Goal: Task Accomplishment & Management: Complete application form

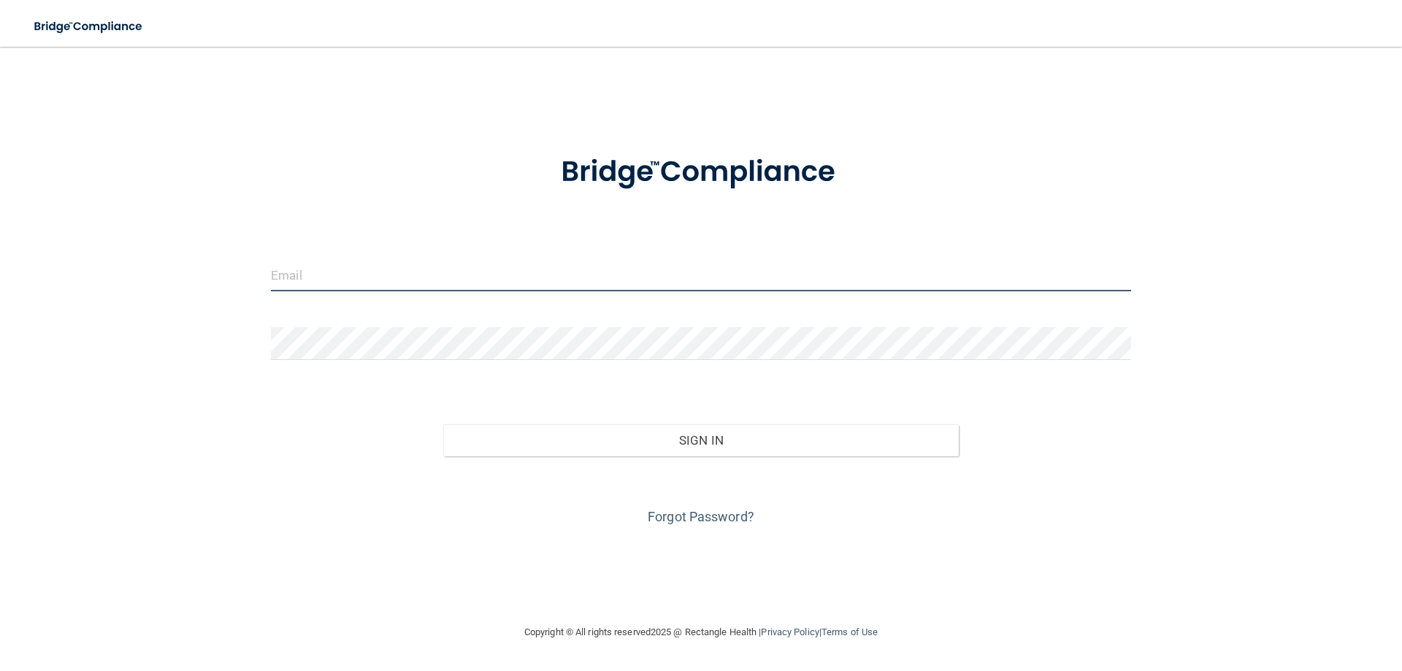
click at [568, 260] on input "email" at bounding box center [701, 275] width 860 height 33
type input "[EMAIL_ADDRESS][DOMAIN_NAME]"
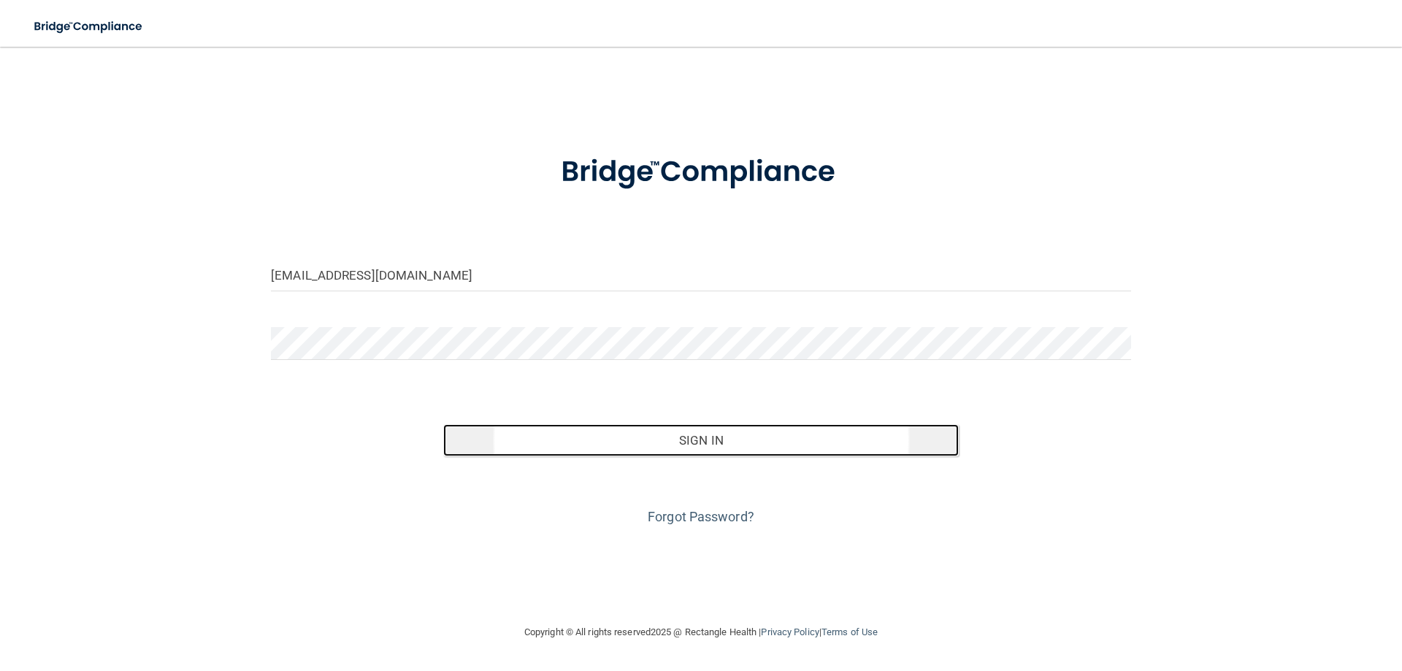
click at [868, 454] on button "Sign In" at bounding box center [701, 440] width 516 height 32
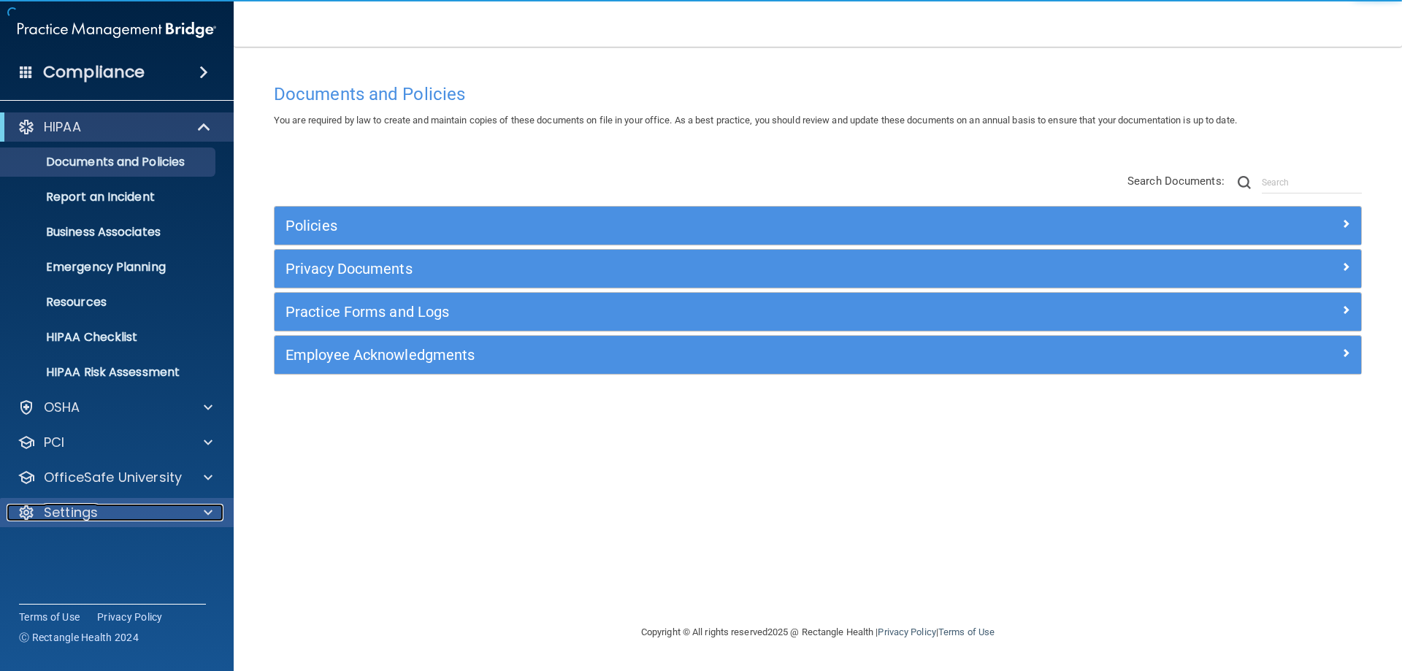
click at [73, 513] on p "Settings" at bounding box center [71, 513] width 54 height 18
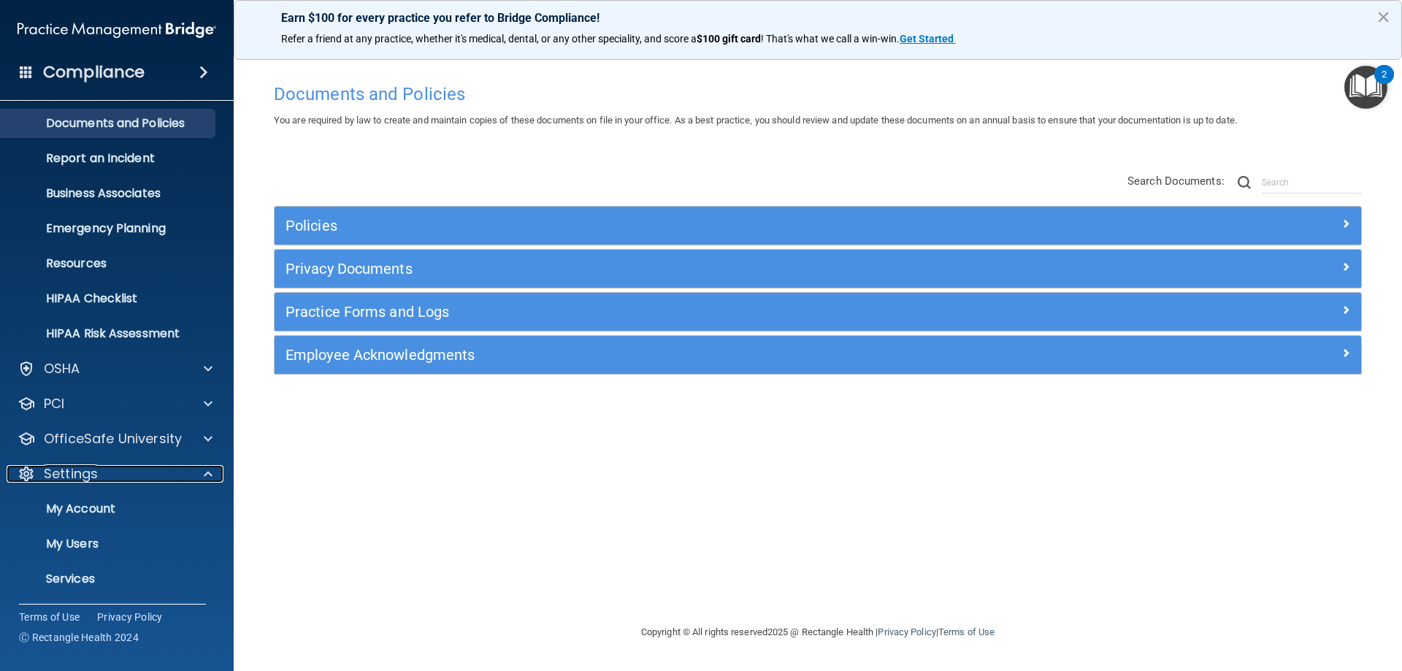
scroll to position [75, 0]
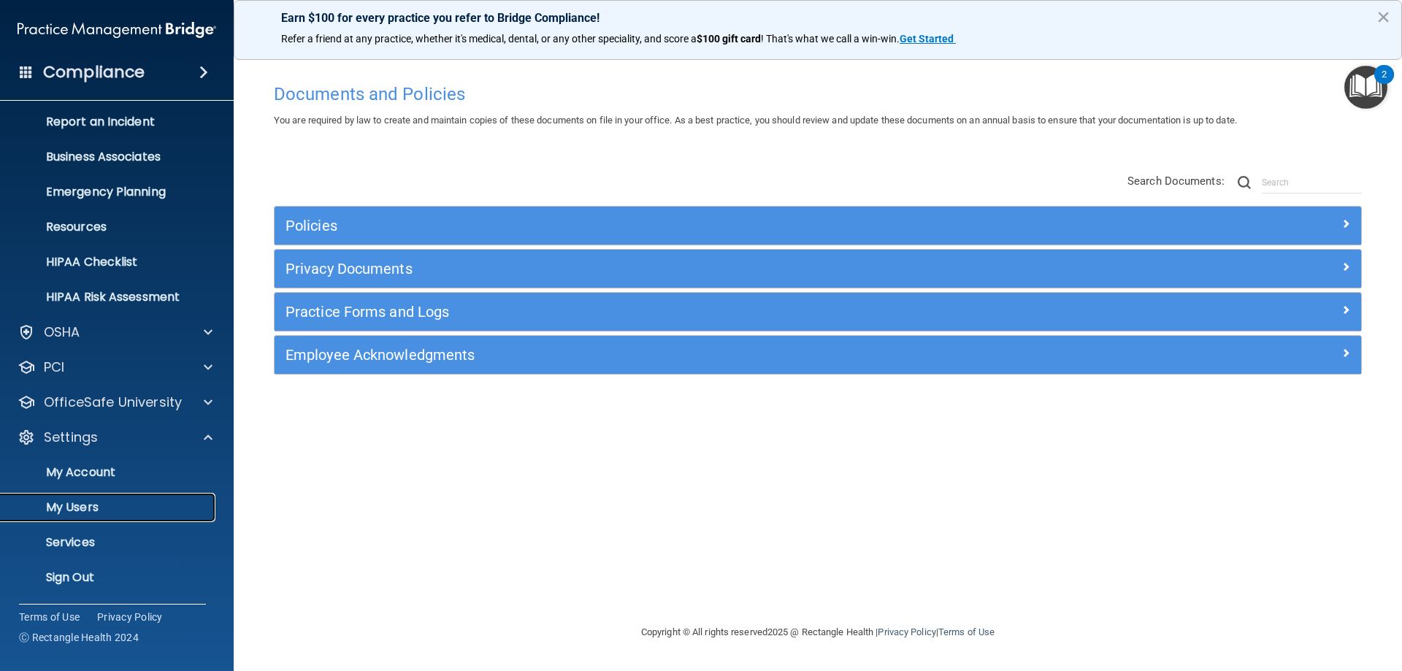
click at [87, 500] on p "My Users" at bounding box center [108, 507] width 199 height 15
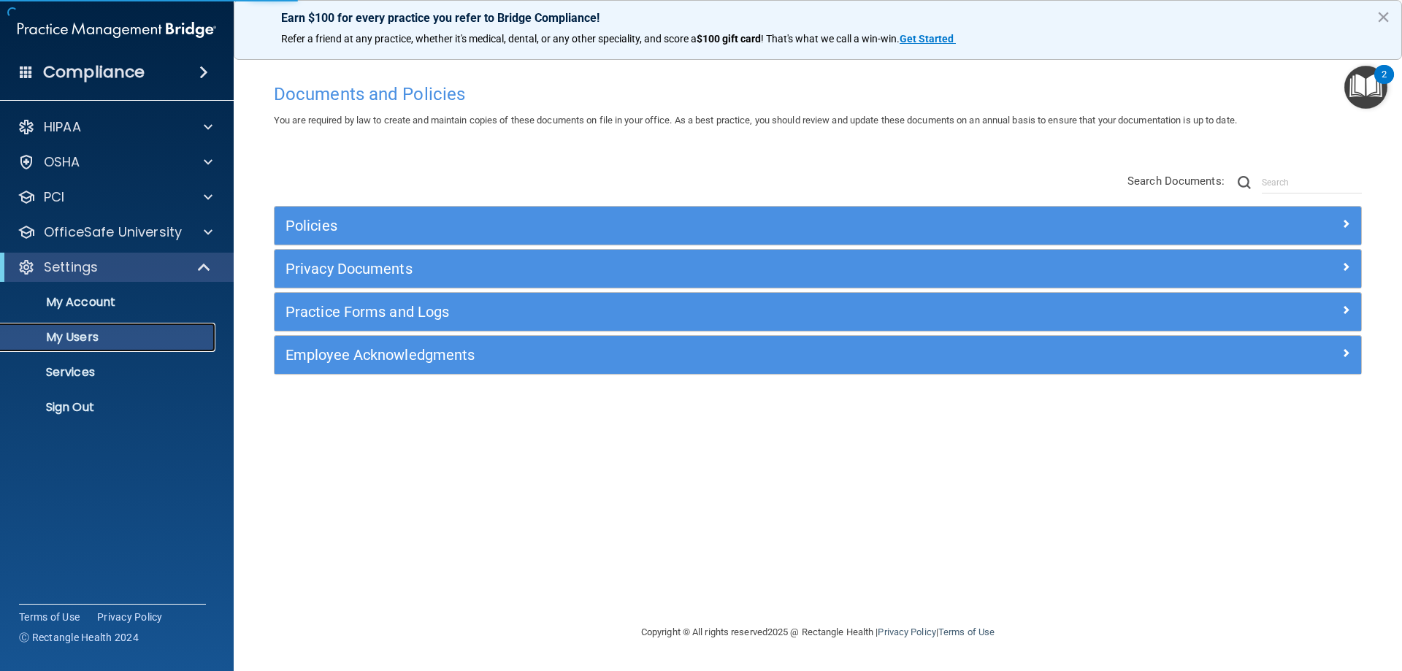
select select "20"
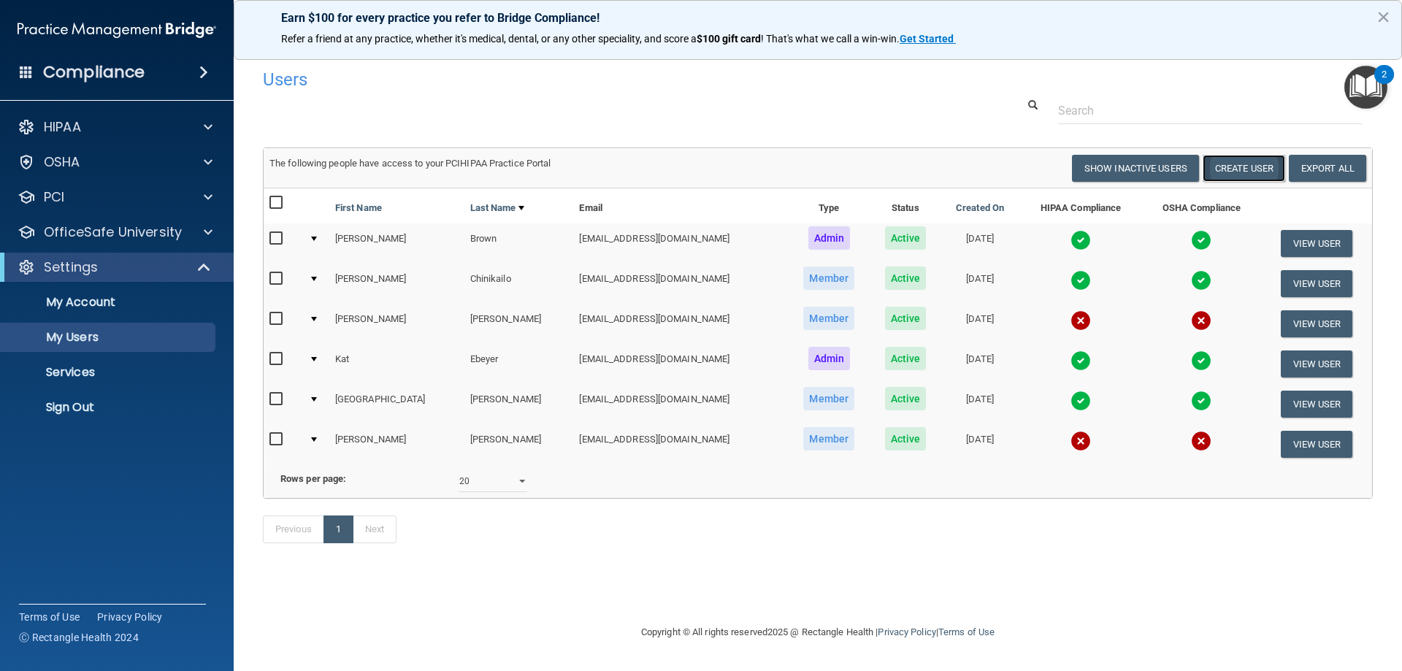
click at [1228, 163] on button "Create User" at bounding box center [1244, 168] width 83 height 27
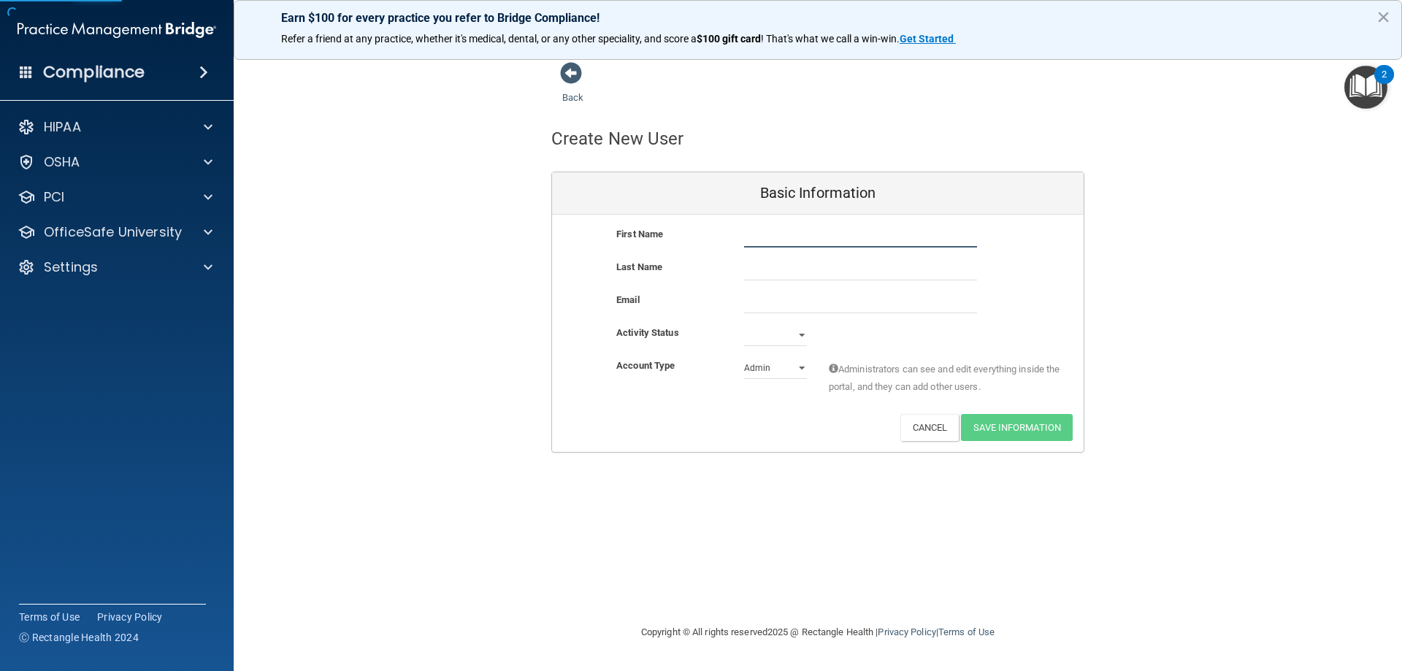
click at [767, 237] on input "text" at bounding box center [860, 237] width 233 height 22
type input "[GEOGRAPHIC_DATA]"
click at [874, 272] on input "text" at bounding box center [860, 270] width 233 height 22
type input "[PERSON_NAME]"
click at [829, 313] on input "email" at bounding box center [860, 302] width 233 height 22
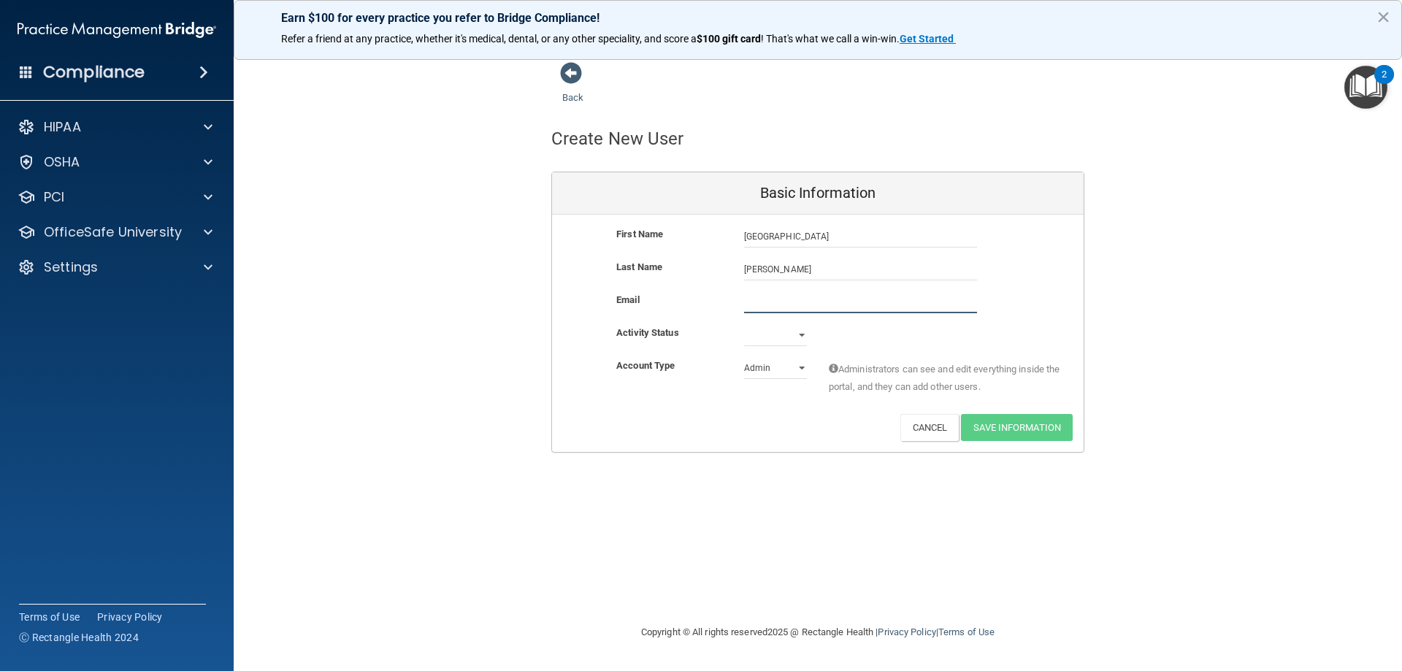
paste input "[EMAIL_ADDRESS][DOMAIN_NAME]"
type input "[EMAIL_ADDRESS][DOMAIN_NAME]"
click at [780, 334] on select "Active Inactive" at bounding box center [775, 335] width 63 height 22
select select "active"
click at [744, 324] on select "Active Inactive" at bounding box center [775, 335] width 63 height 22
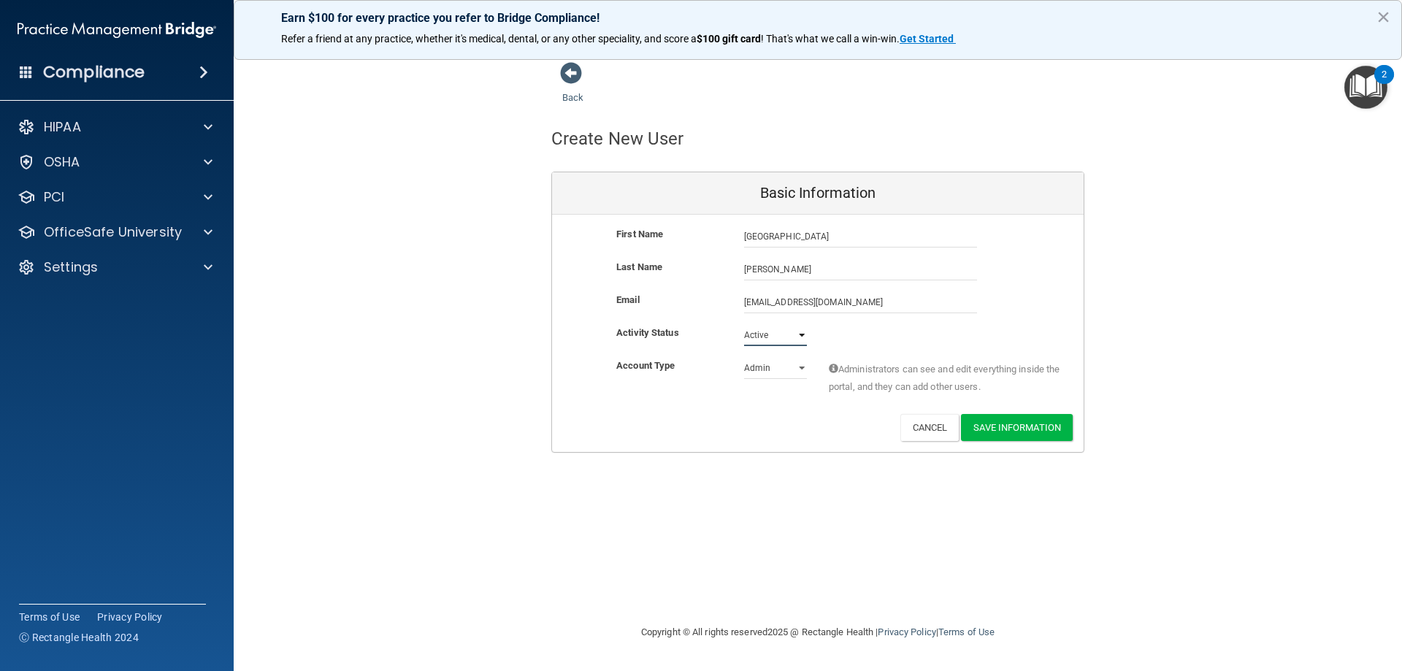
click at [776, 343] on select "Active Inactive" at bounding box center [775, 335] width 63 height 22
click at [744, 324] on select "Active Inactive" at bounding box center [775, 335] width 63 height 22
click at [756, 363] on select "Admin Member" at bounding box center [775, 368] width 63 height 22
select select "practice_member"
click at [744, 357] on select "Admin Member" at bounding box center [775, 368] width 63 height 22
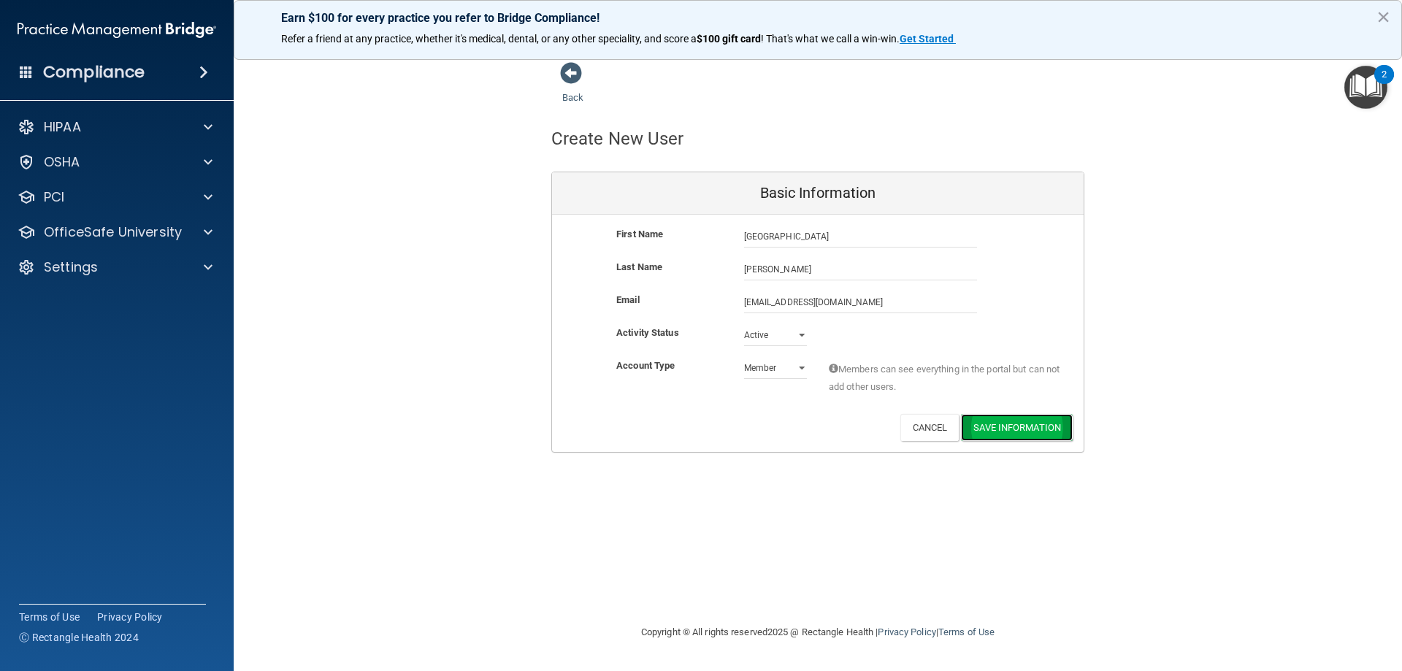
click at [1043, 429] on button "Save Information" at bounding box center [1017, 427] width 112 height 27
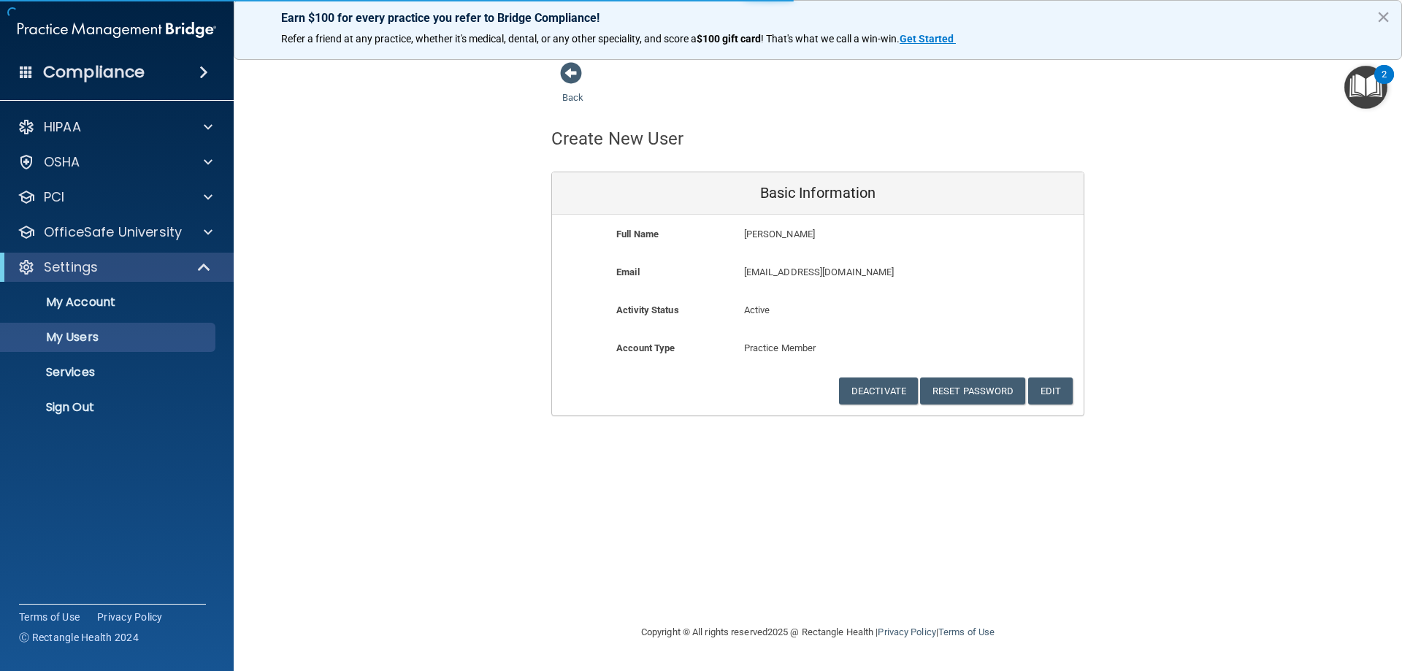
select select "20"
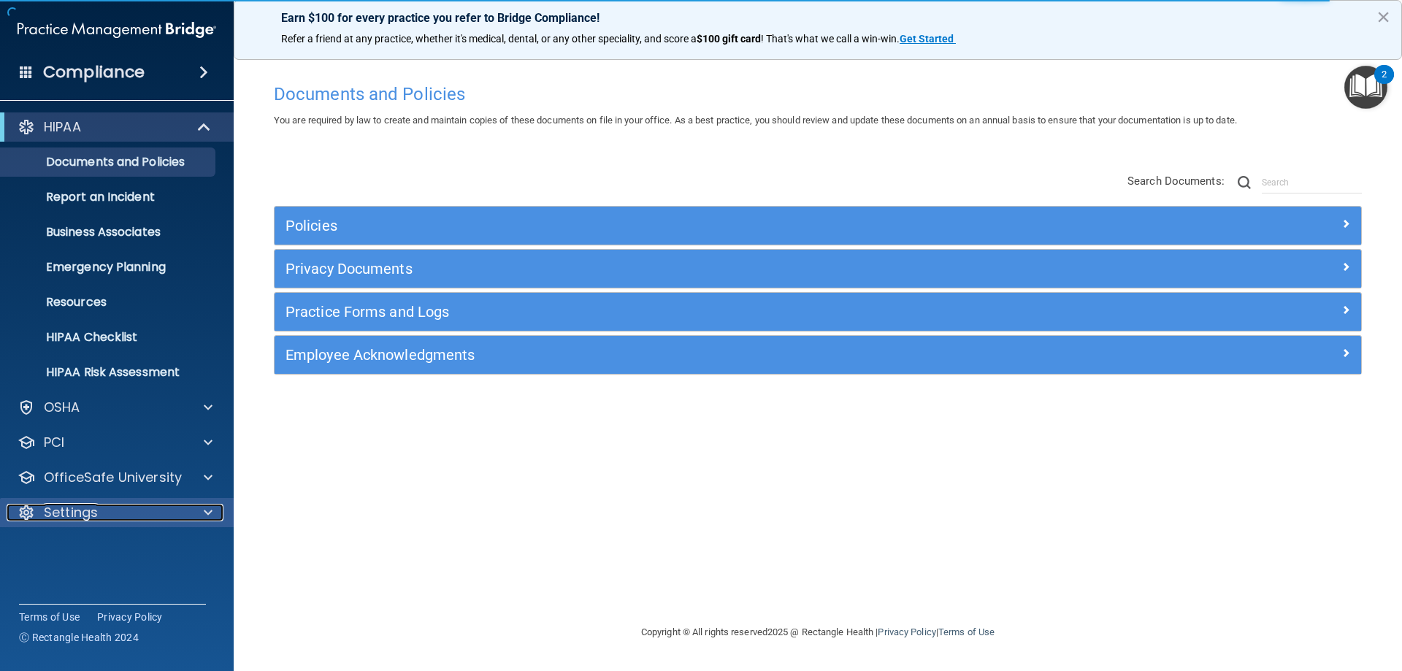
click at [108, 511] on div "Settings" at bounding box center [97, 513] width 181 height 18
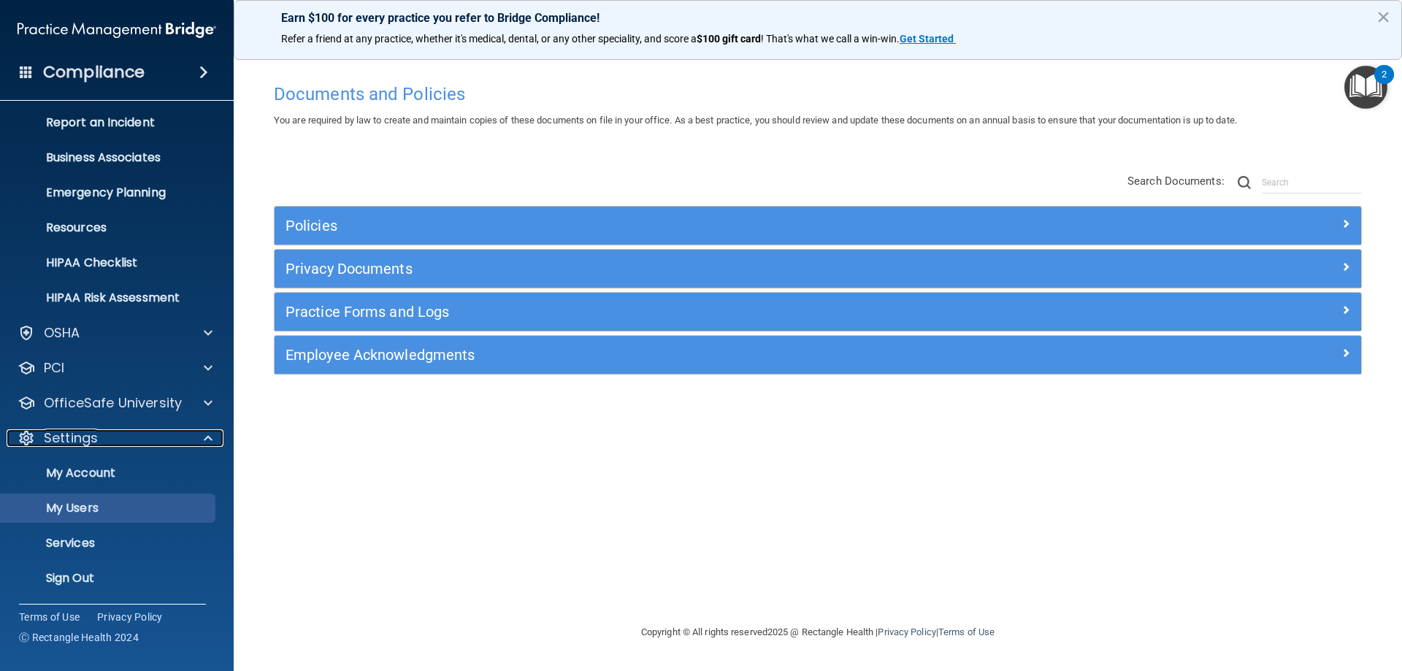
scroll to position [75, 0]
click at [126, 502] on p "My Users" at bounding box center [108, 507] width 199 height 15
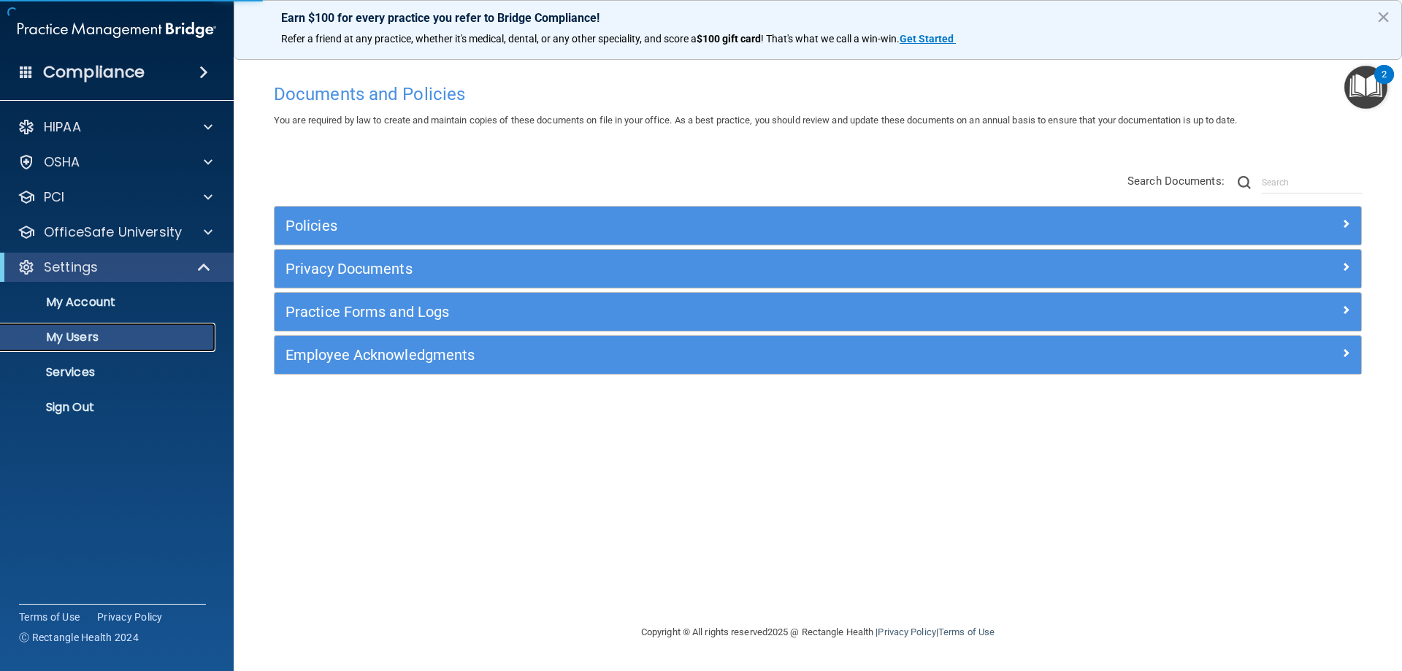
select select "20"
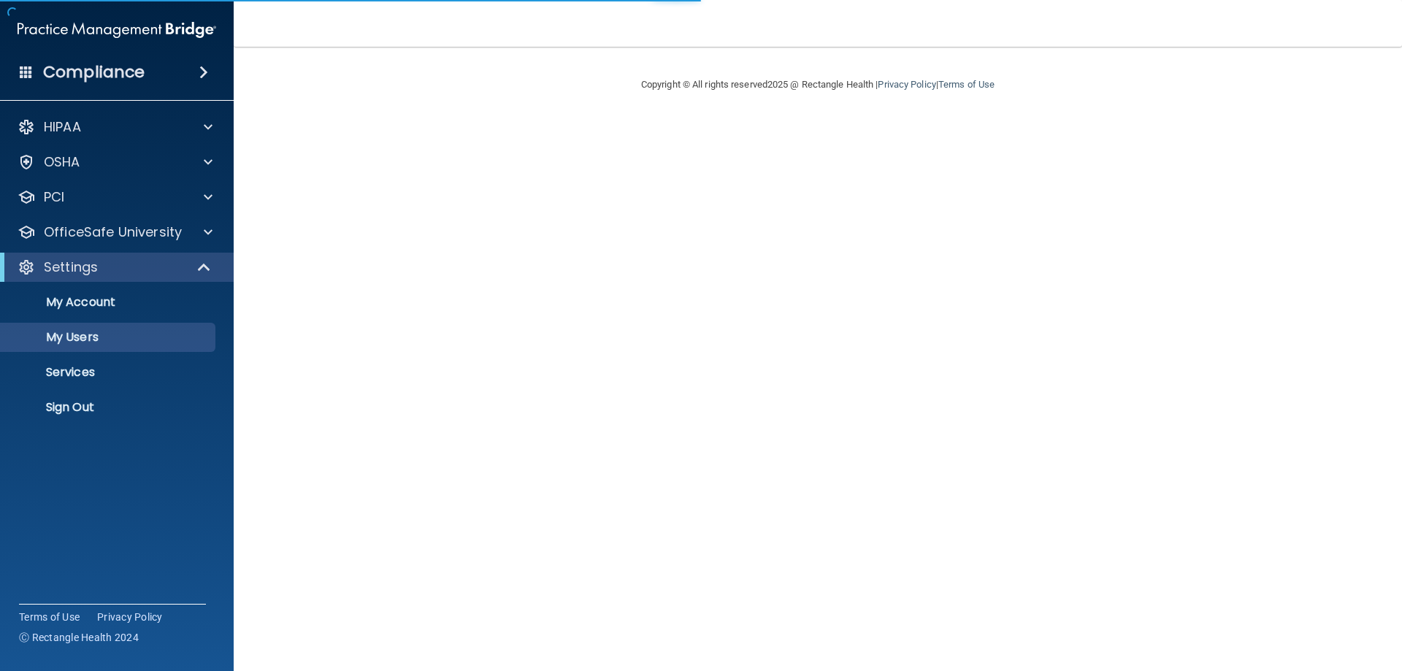
select select "20"
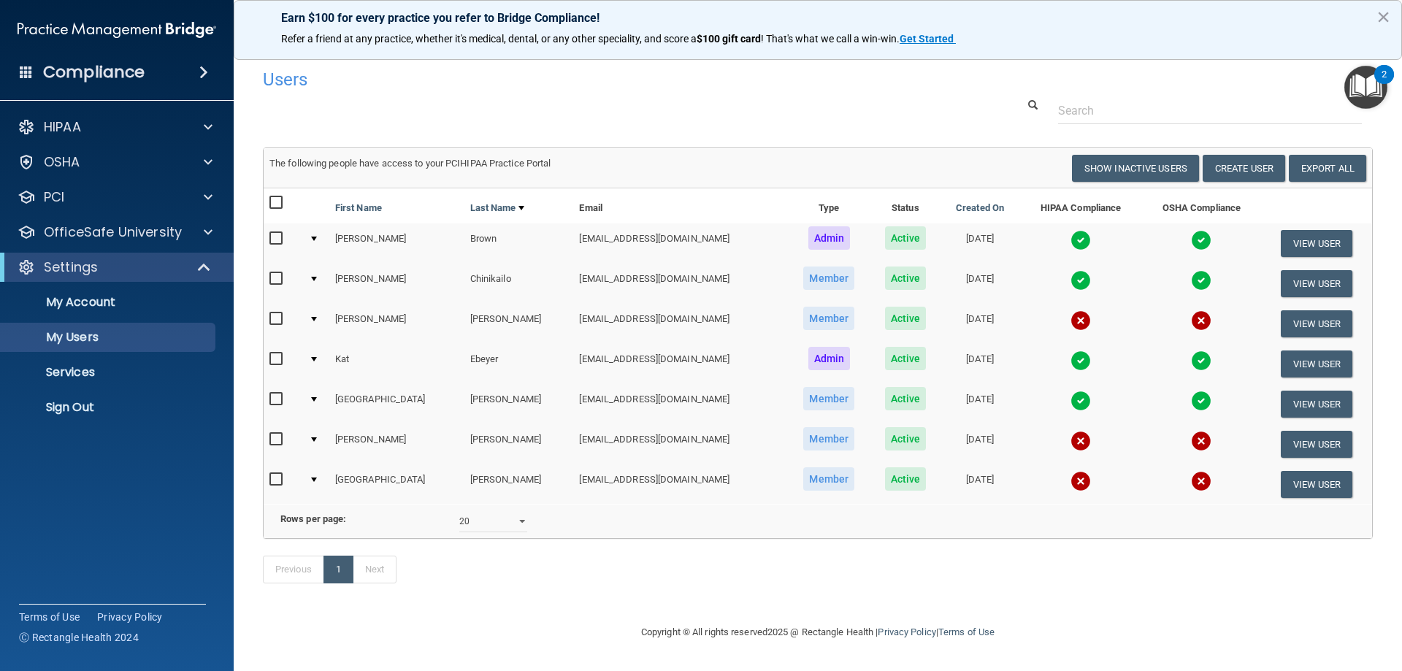
scroll to position [15, 0]
